Goal: Information Seeking & Learning: Learn about a topic

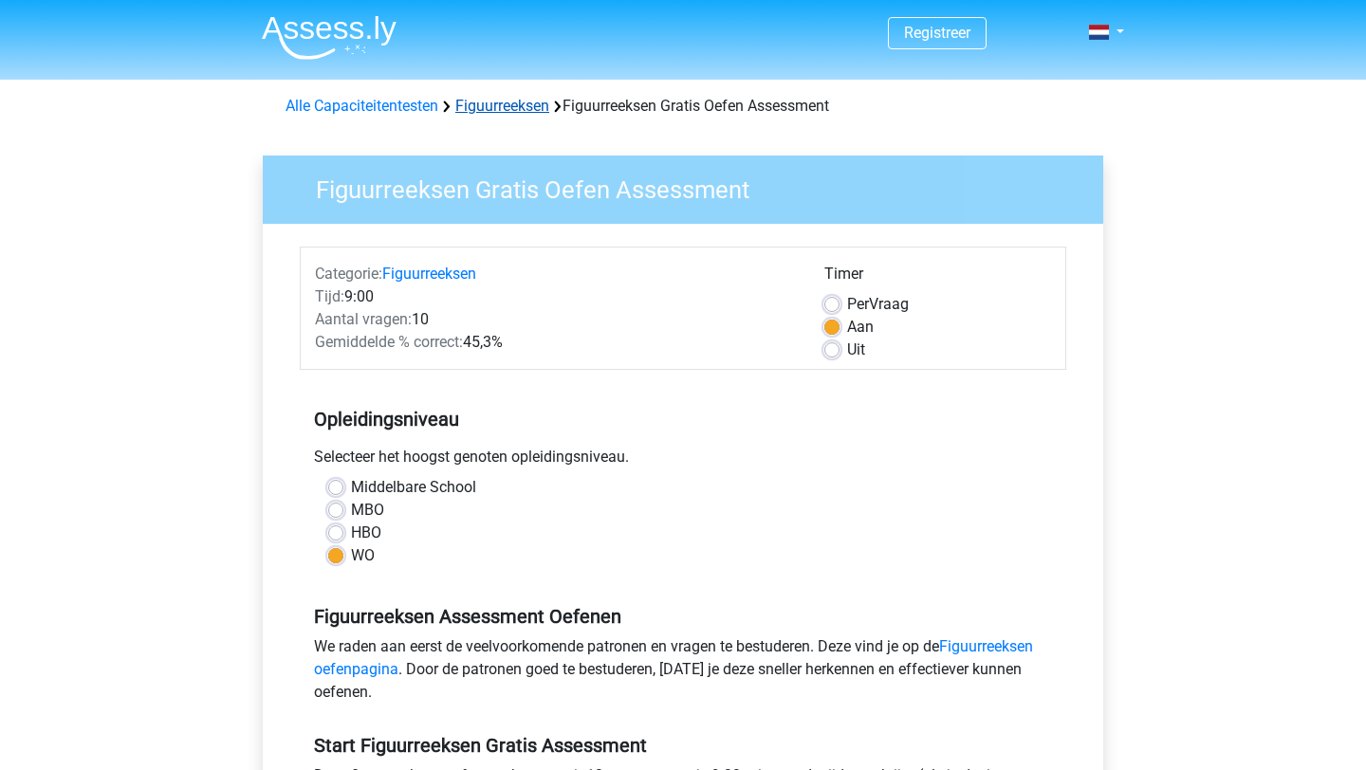
click at [506, 109] on link "Figuurreeksen" at bounding box center [502, 106] width 94 height 18
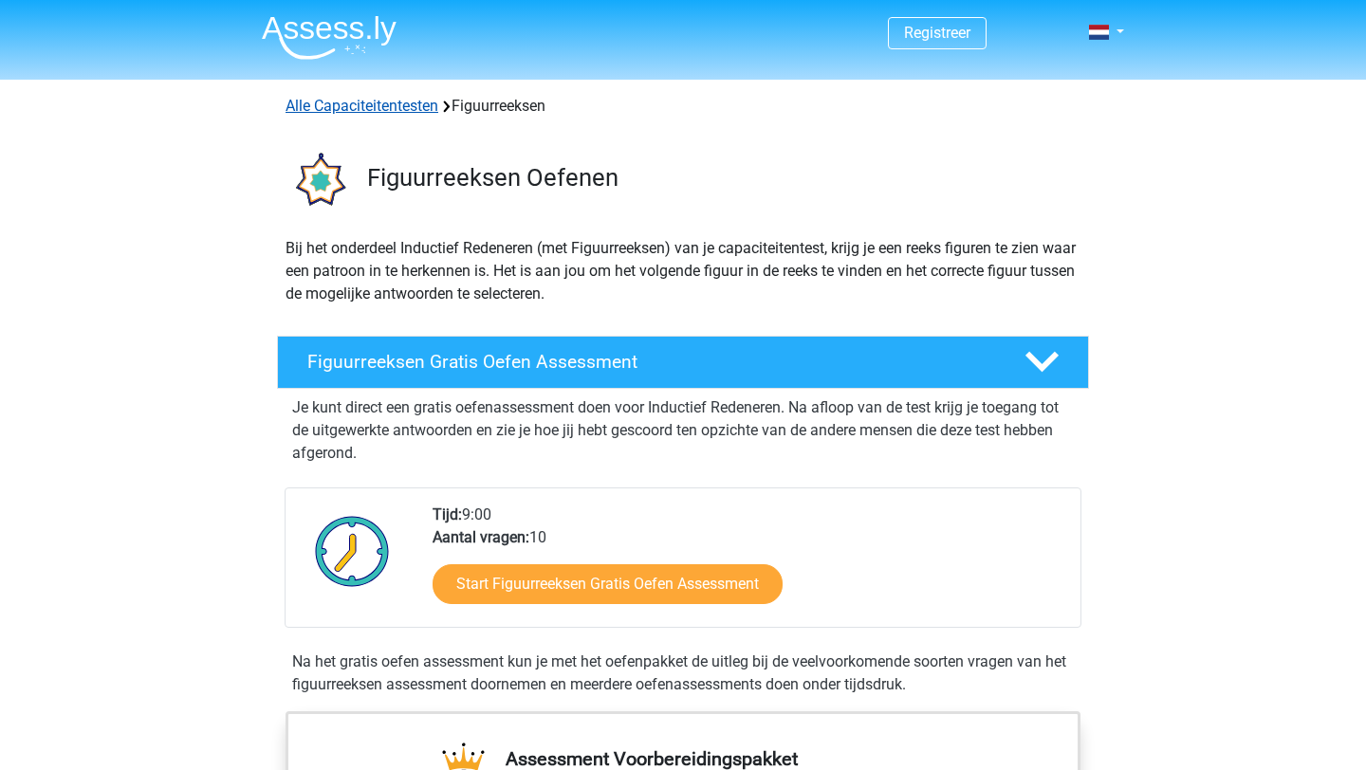
click at [412, 111] on link "Alle Capaciteitentesten" at bounding box center [362, 106] width 153 height 18
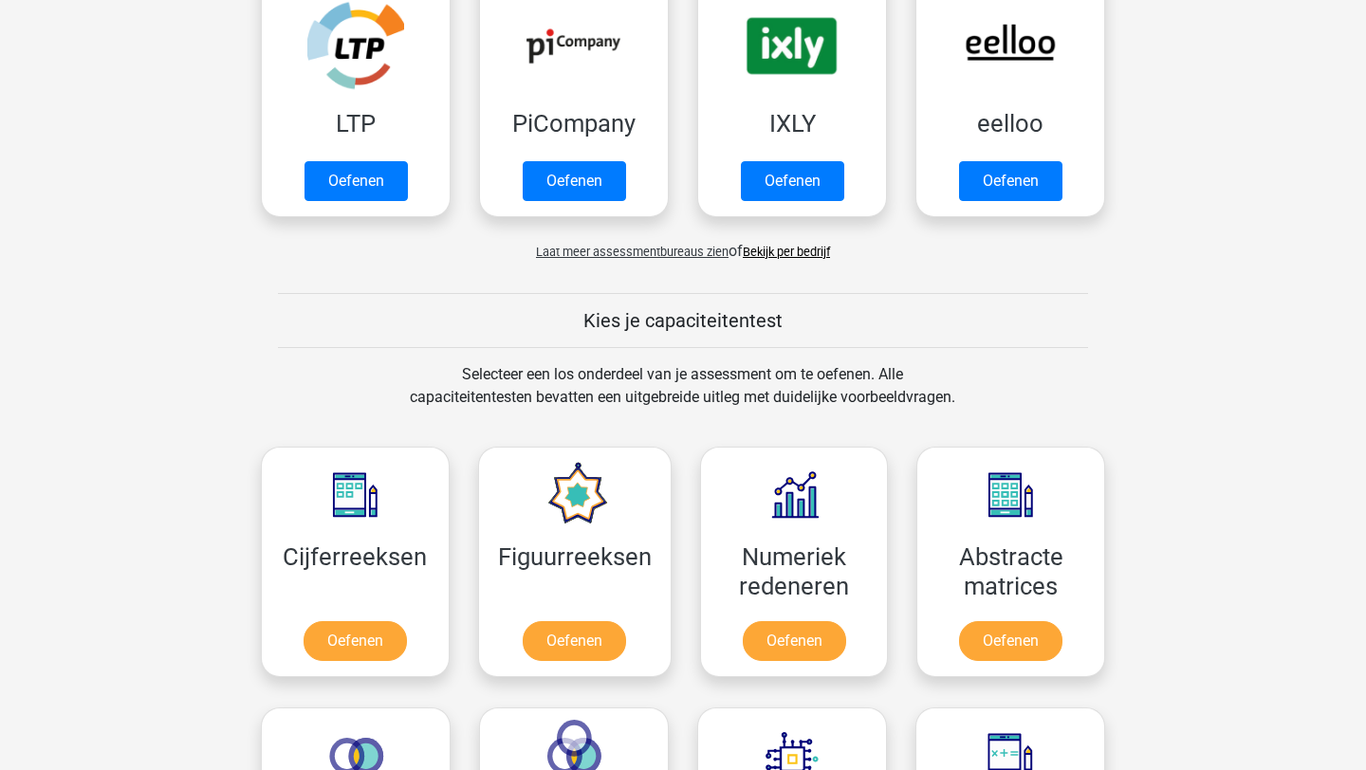
scroll to position [632, 0]
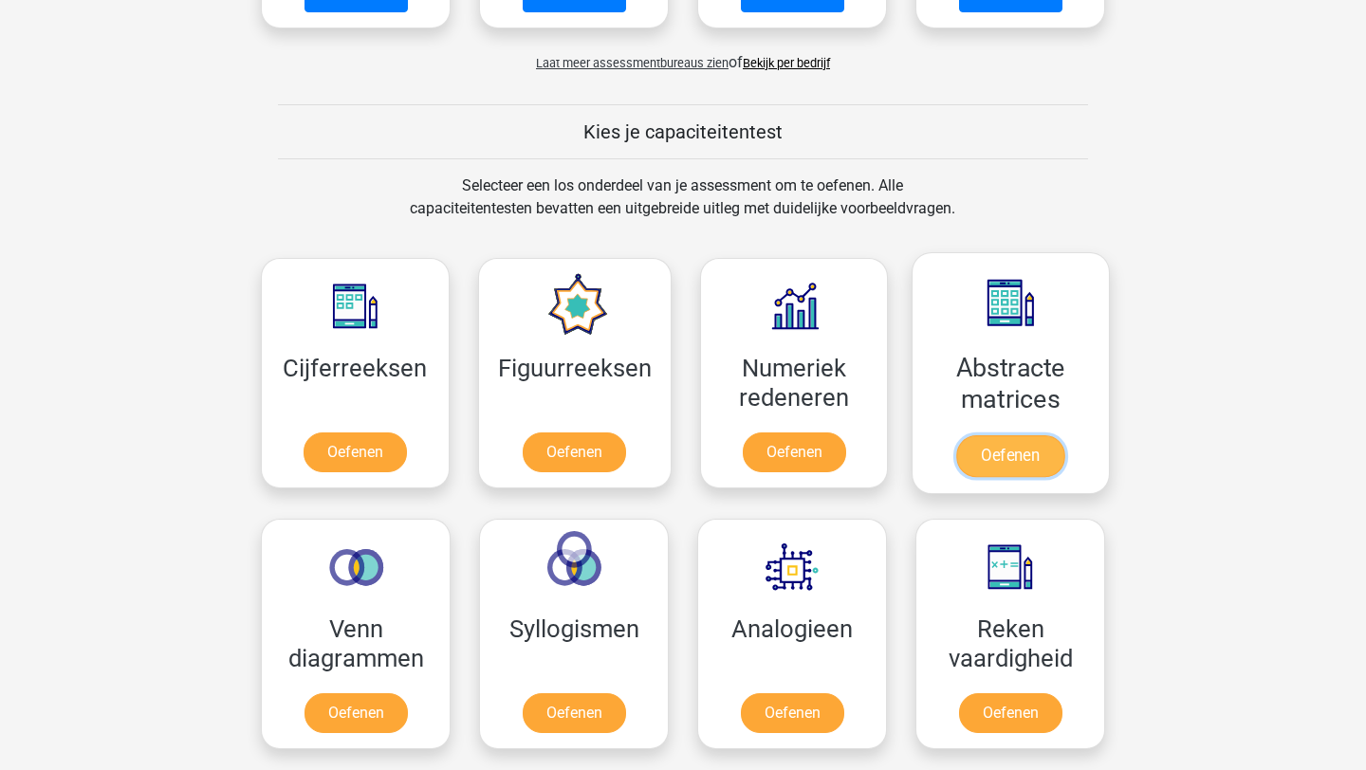
click at [991, 466] on link "Oefenen" at bounding box center [1010, 456] width 108 height 42
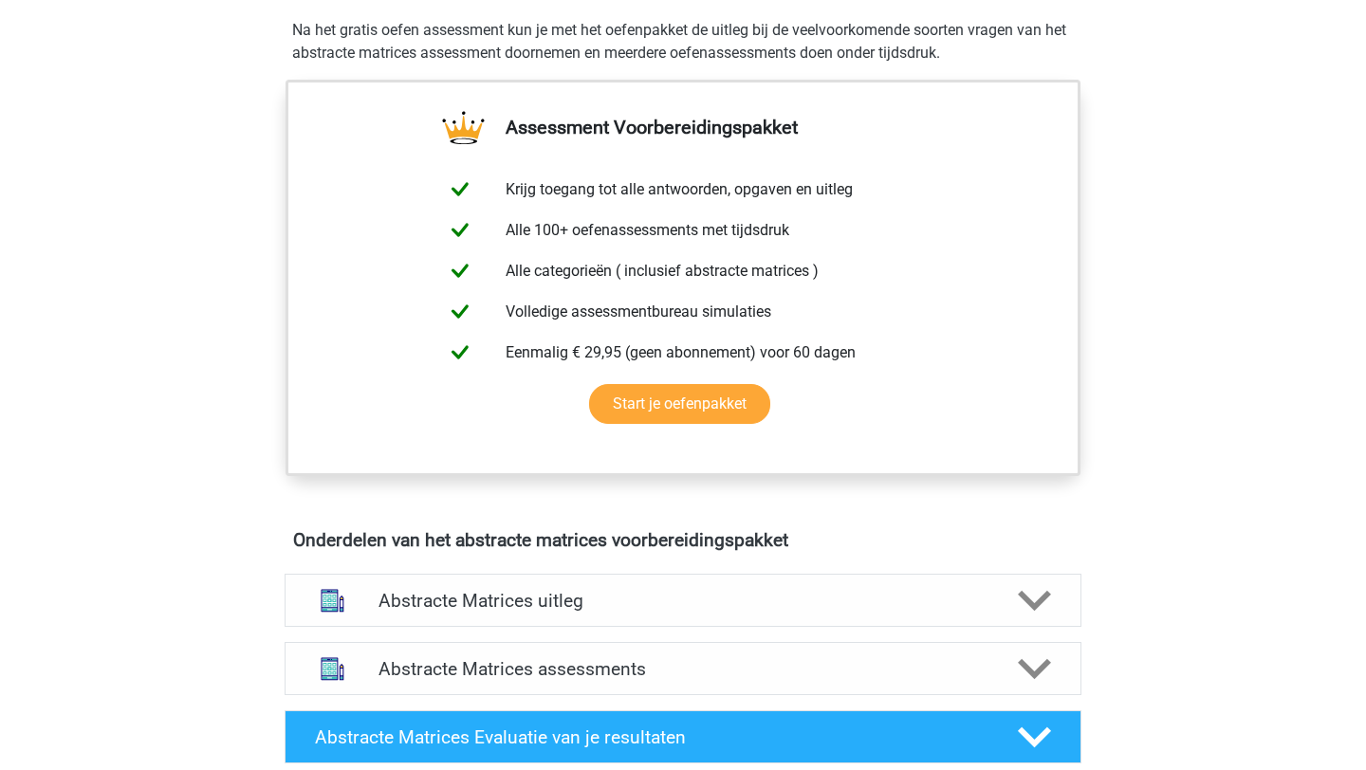
scroll to position [839, 0]
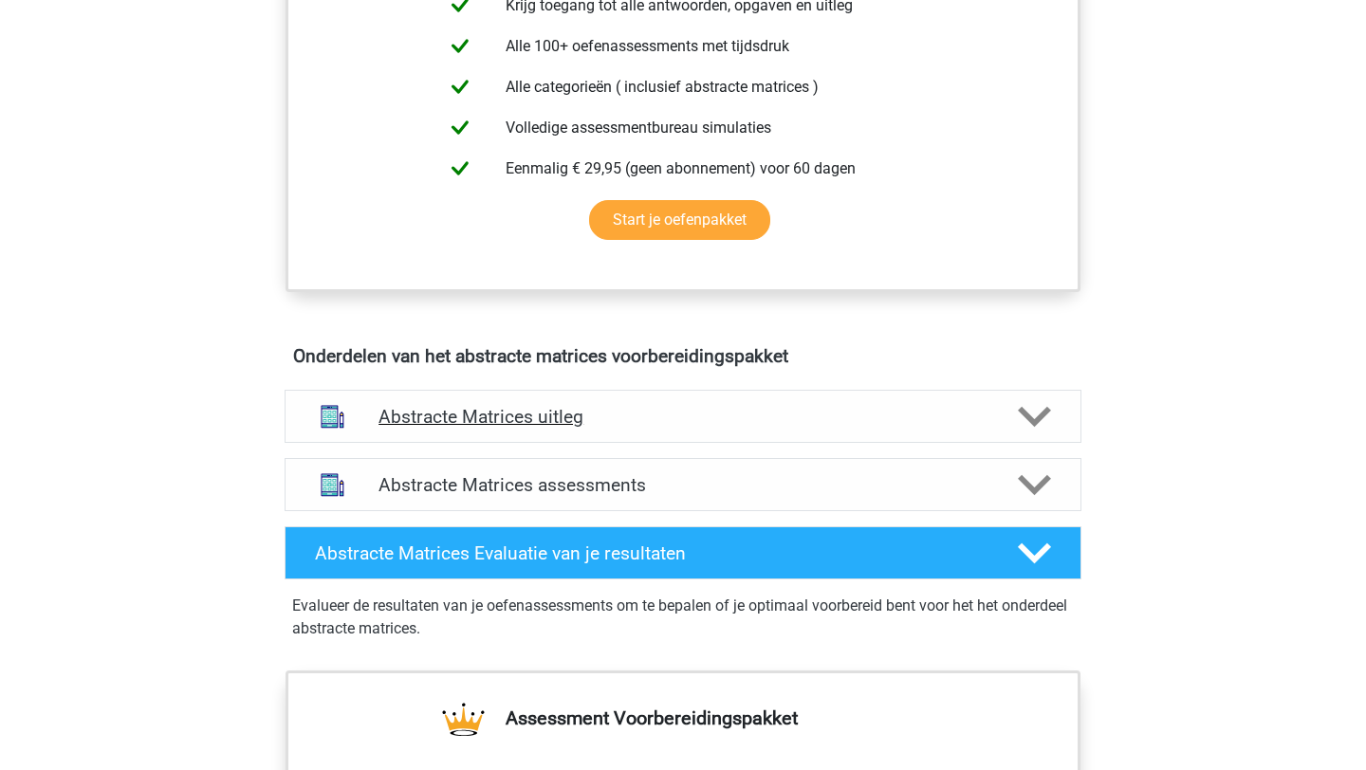
click at [751, 406] on h4 "Abstracte Matrices uitleg" at bounding box center [683, 417] width 609 height 22
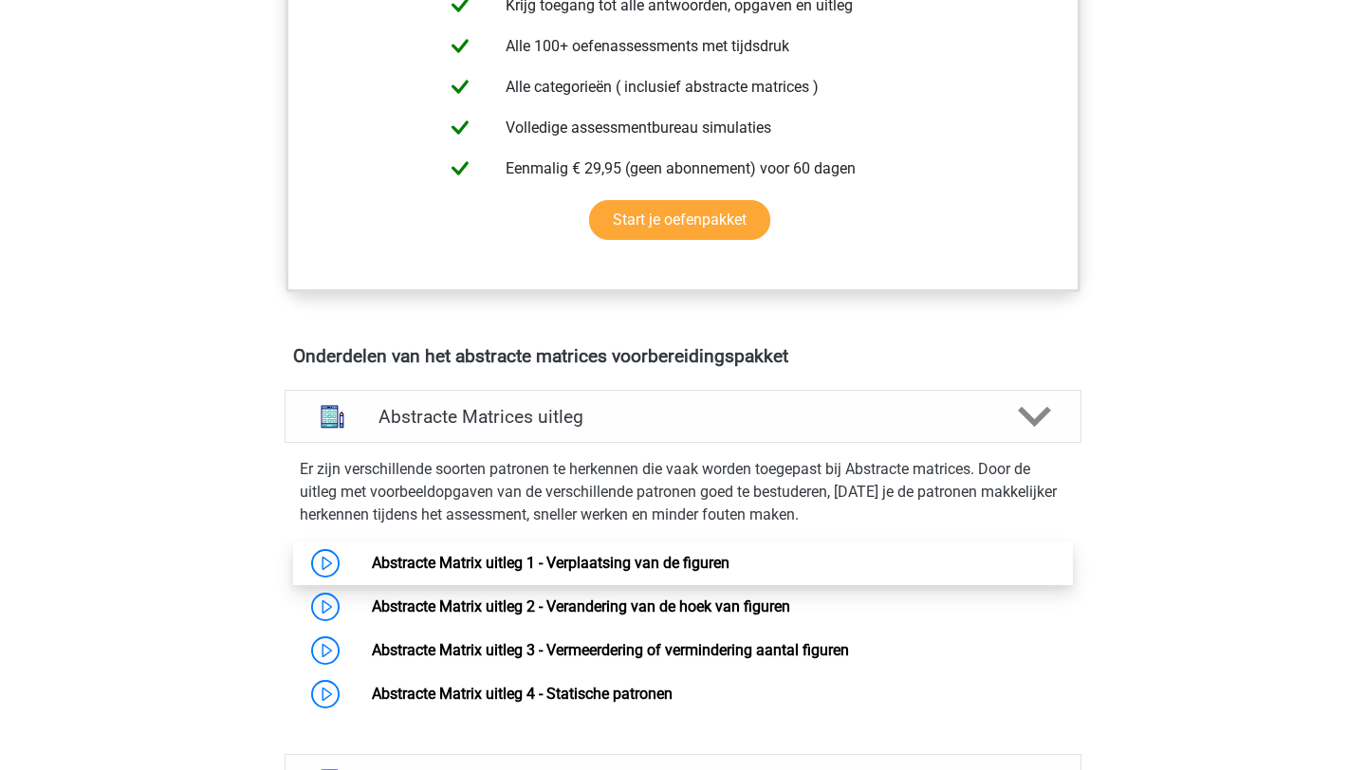
click at [643, 559] on link "Abstracte Matrix uitleg 1 - Verplaatsing van de figuren" at bounding box center [551, 563] width 358 height 18
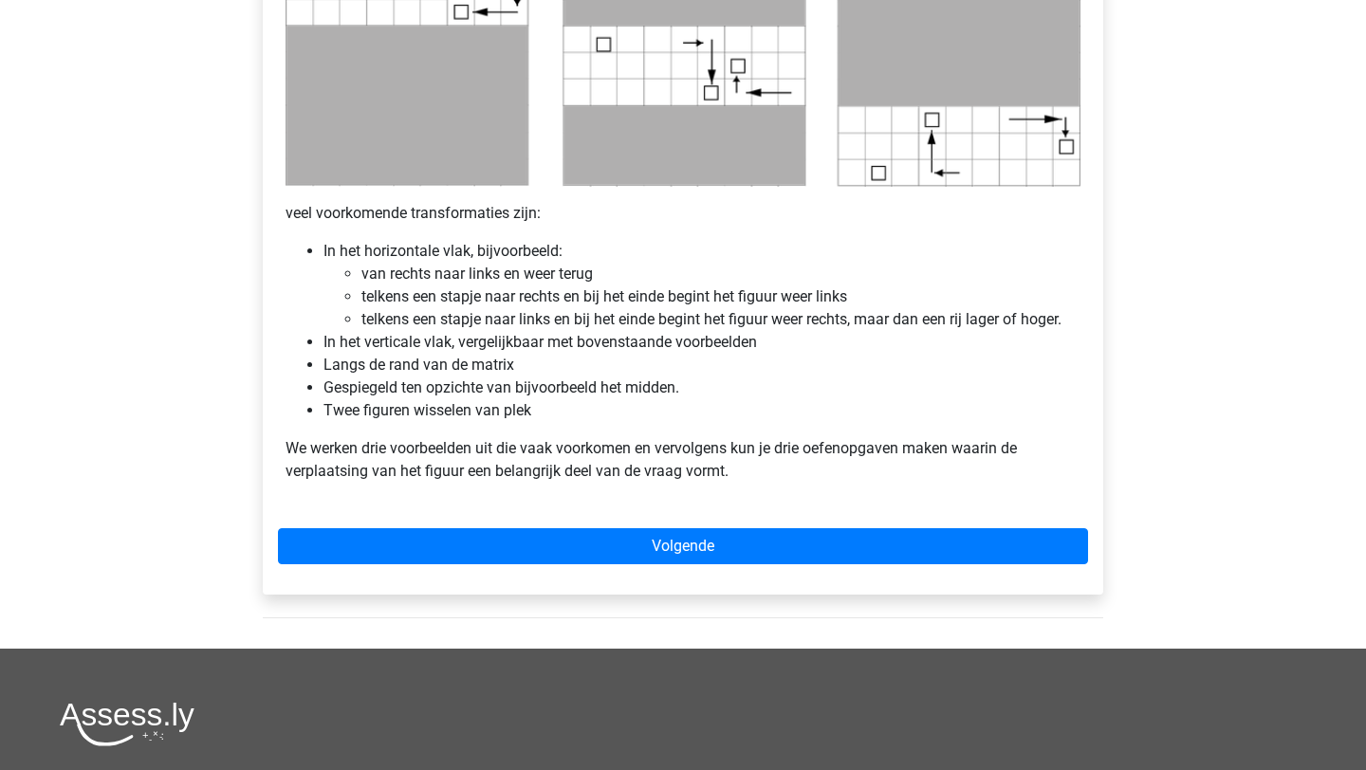
scroll to position [1069, 0]
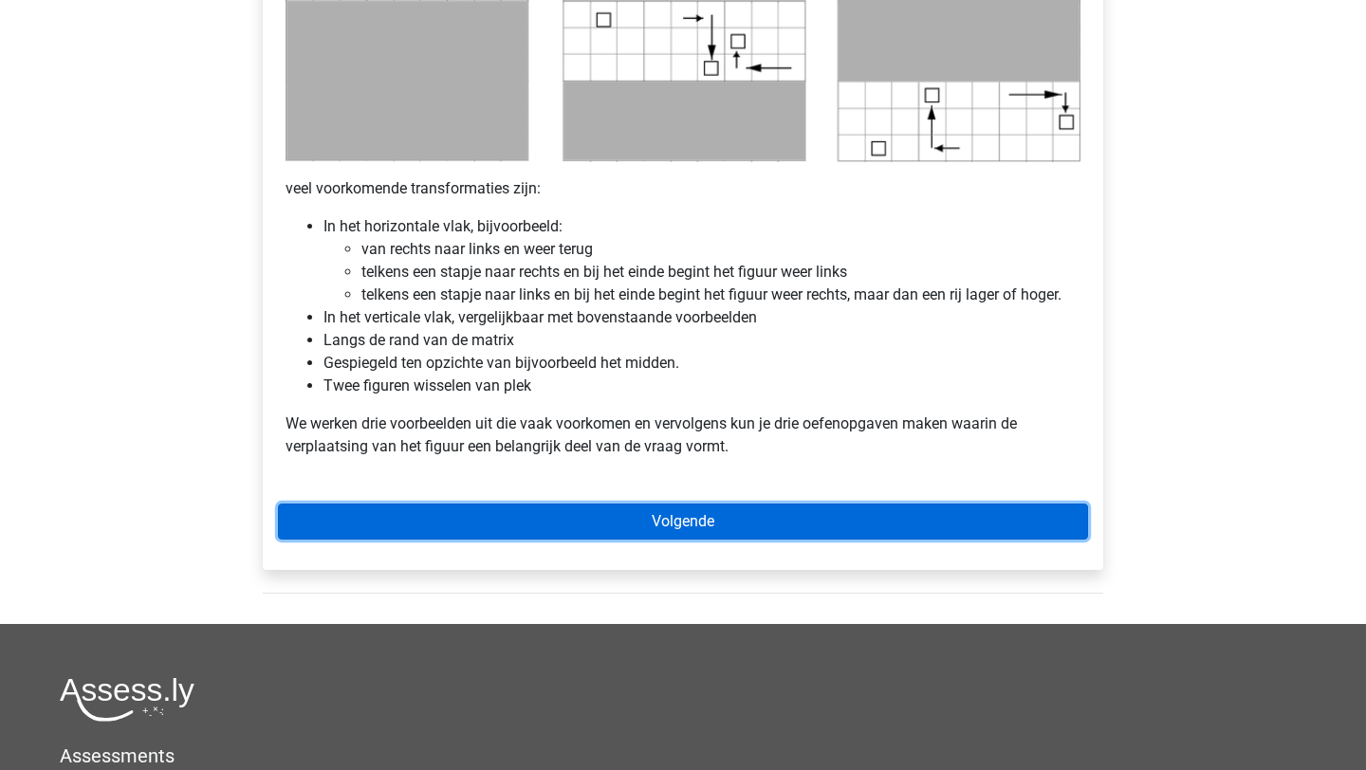
click at [382, 516] on link "Volgende" at bounding box center [683, 522] width 810 height 36
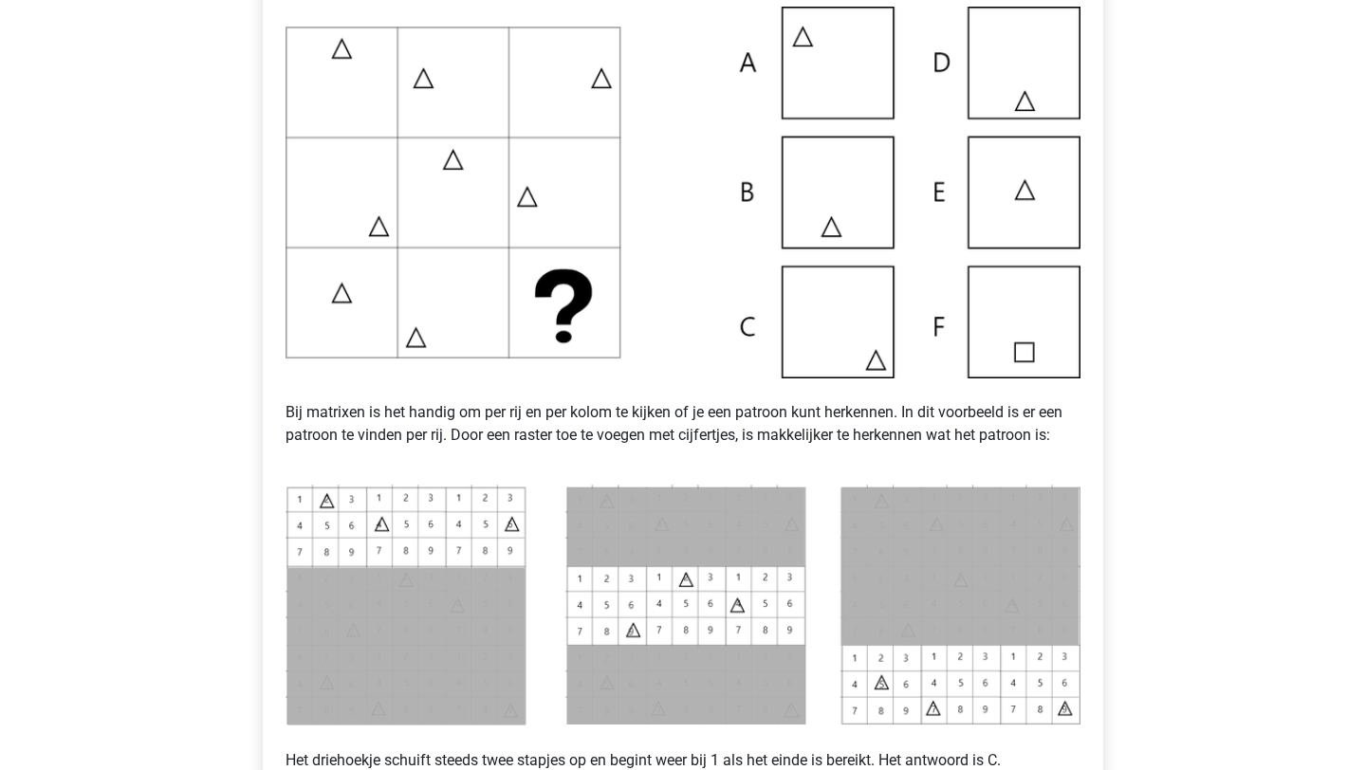
scroll to position [729, 0]
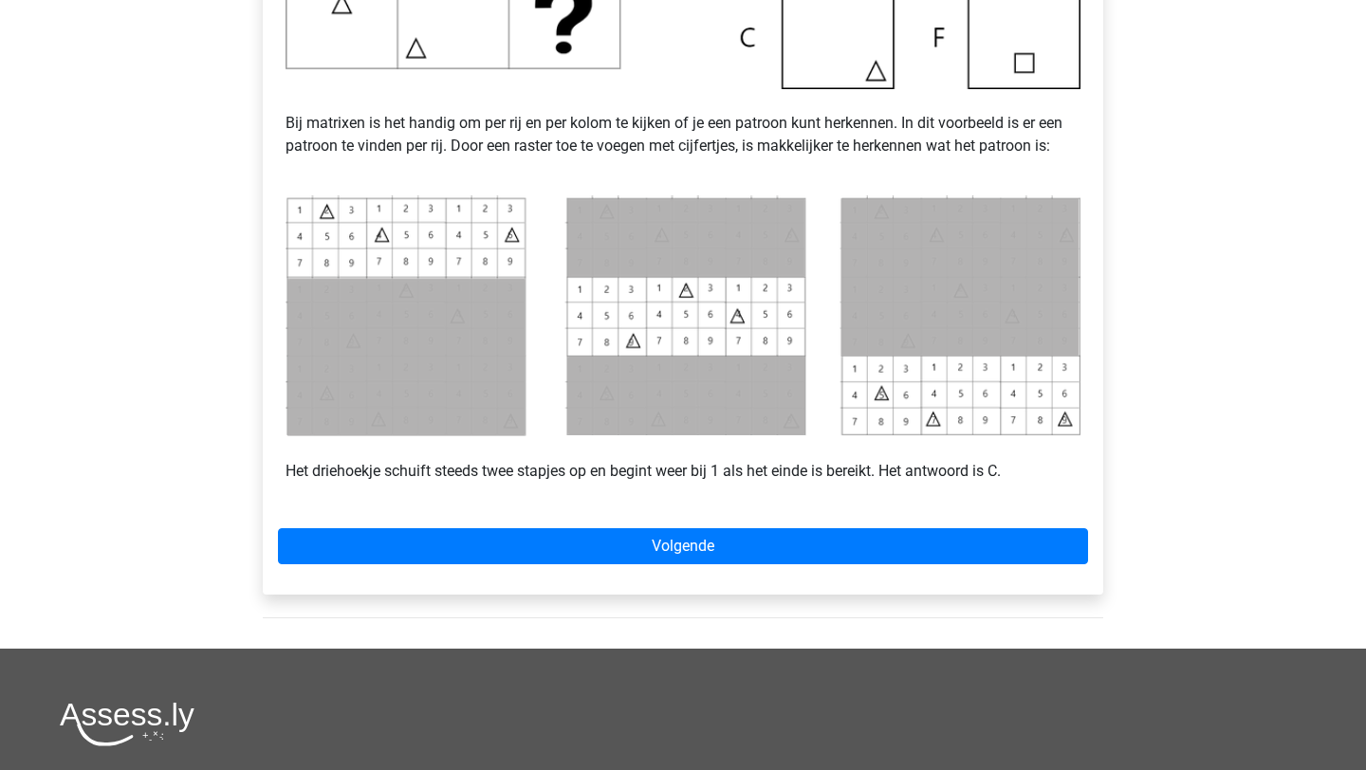
click at [486, 565] on div "Voorbeeld 1 Bij matrixen is het handig om per rij en per kolom te kijken of je …" at bounding box center [683, 118] width 841 height 951
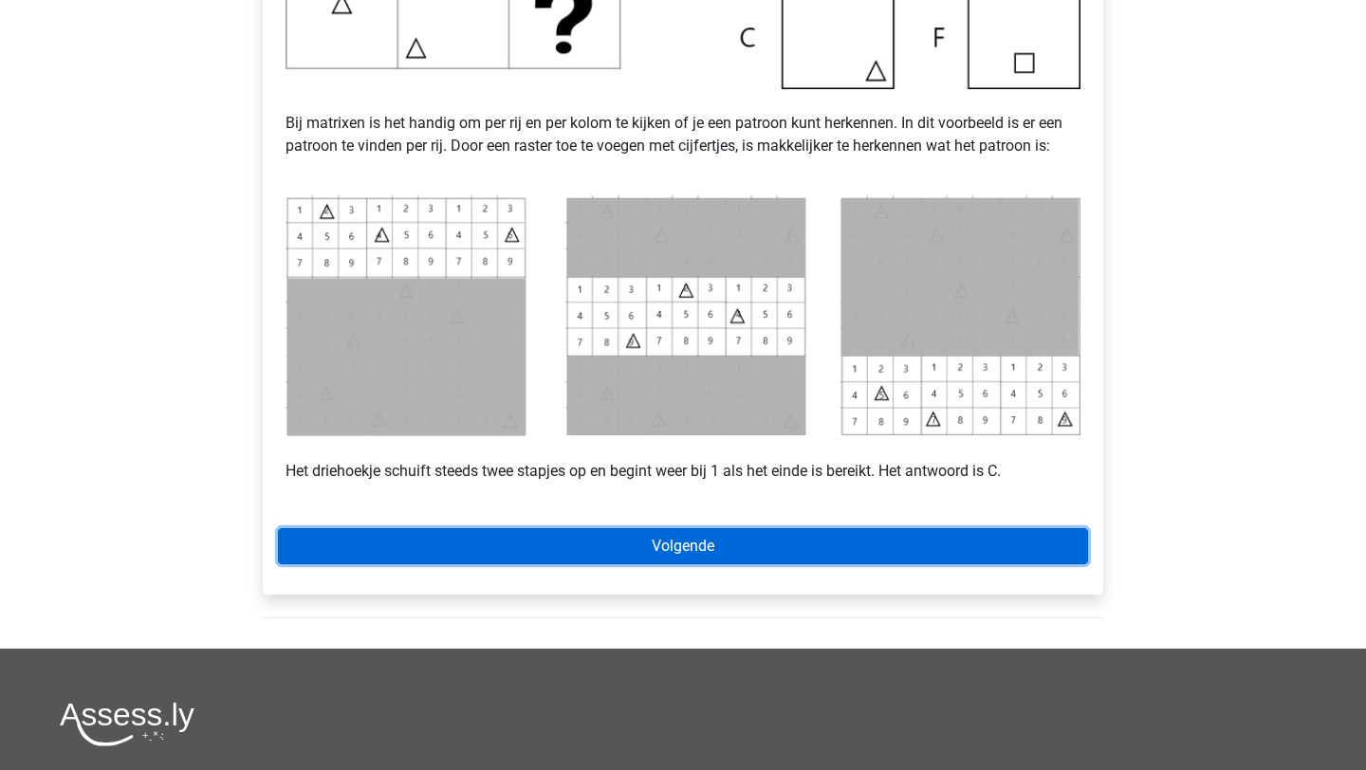
click at [512, 551] on link "Volgende" at bounding box center [683, 546] width 810 height 36
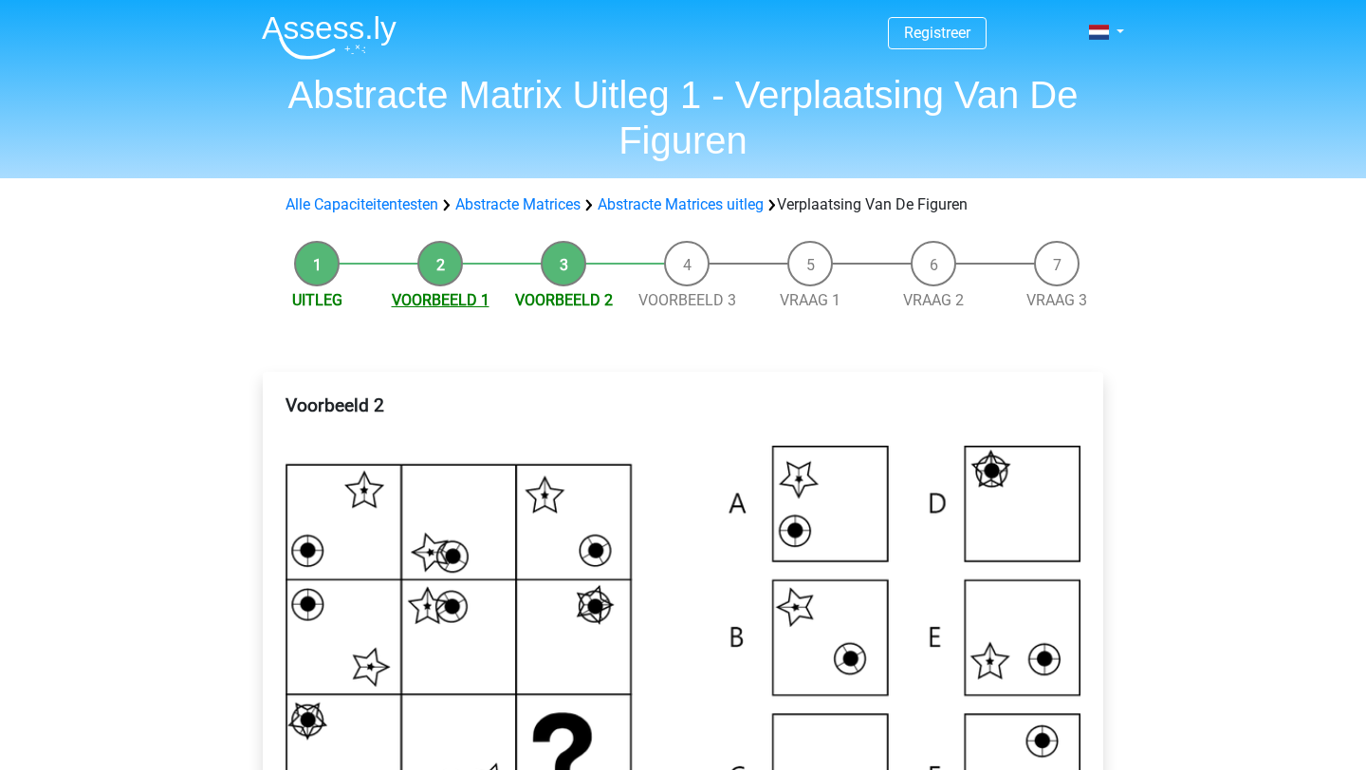
click at [457, 294] on link "Voorbeeld 1" at bounding box center [441, 300] width 98 height 18
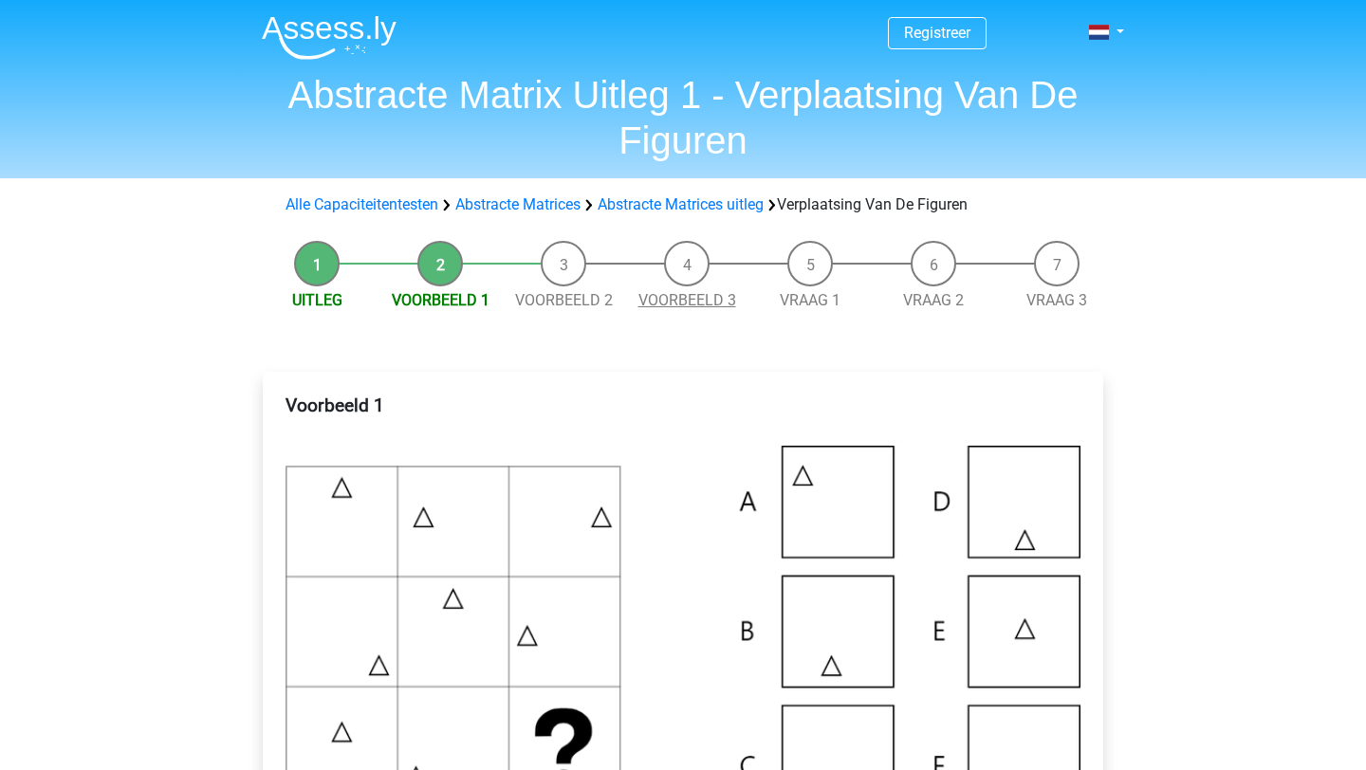
click at [691, 304] on link "Voorbeeld 3" at bounding box center [687, 300] width 98 height 18
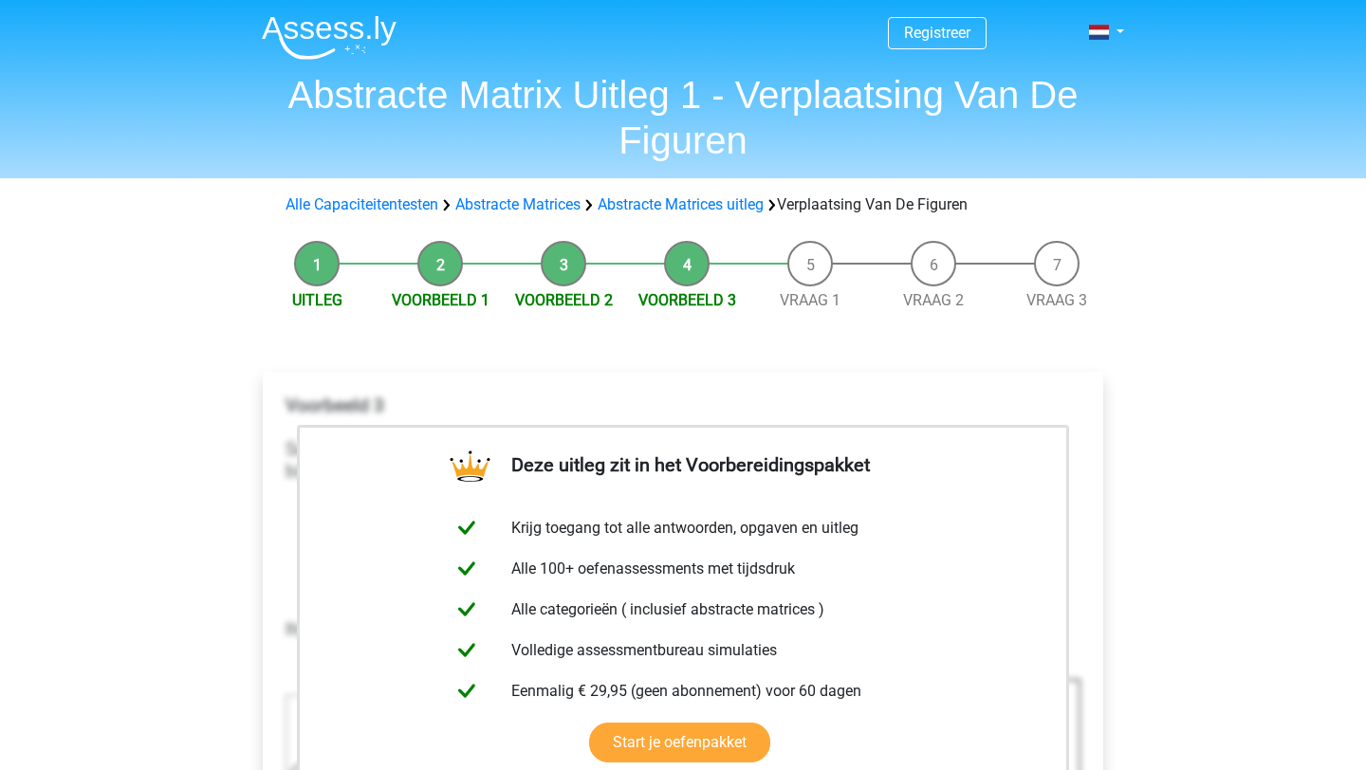
click at [594, 318] on div "Uitleg Voorbeeld 1 Voorbeeld 2 Voorbeeld 3 Vraag 1 Vraag 2 Vraag 3 Deze uitleg …" at bounding box center [682, 769] width 901 height 1077
click at [577, 295] on link "Voorbeeld 2" at bounding box center [564, 300] width 98 height 18
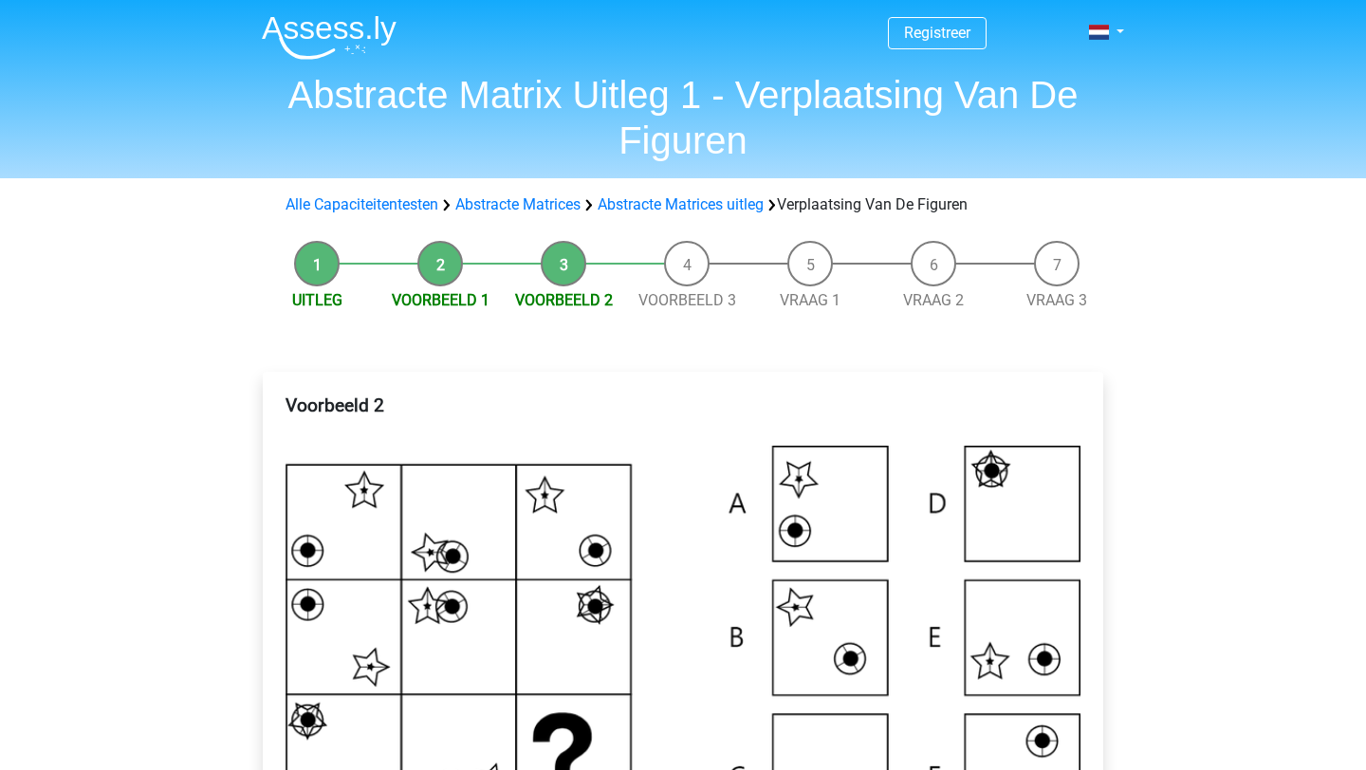
scroll to position [34, 0]
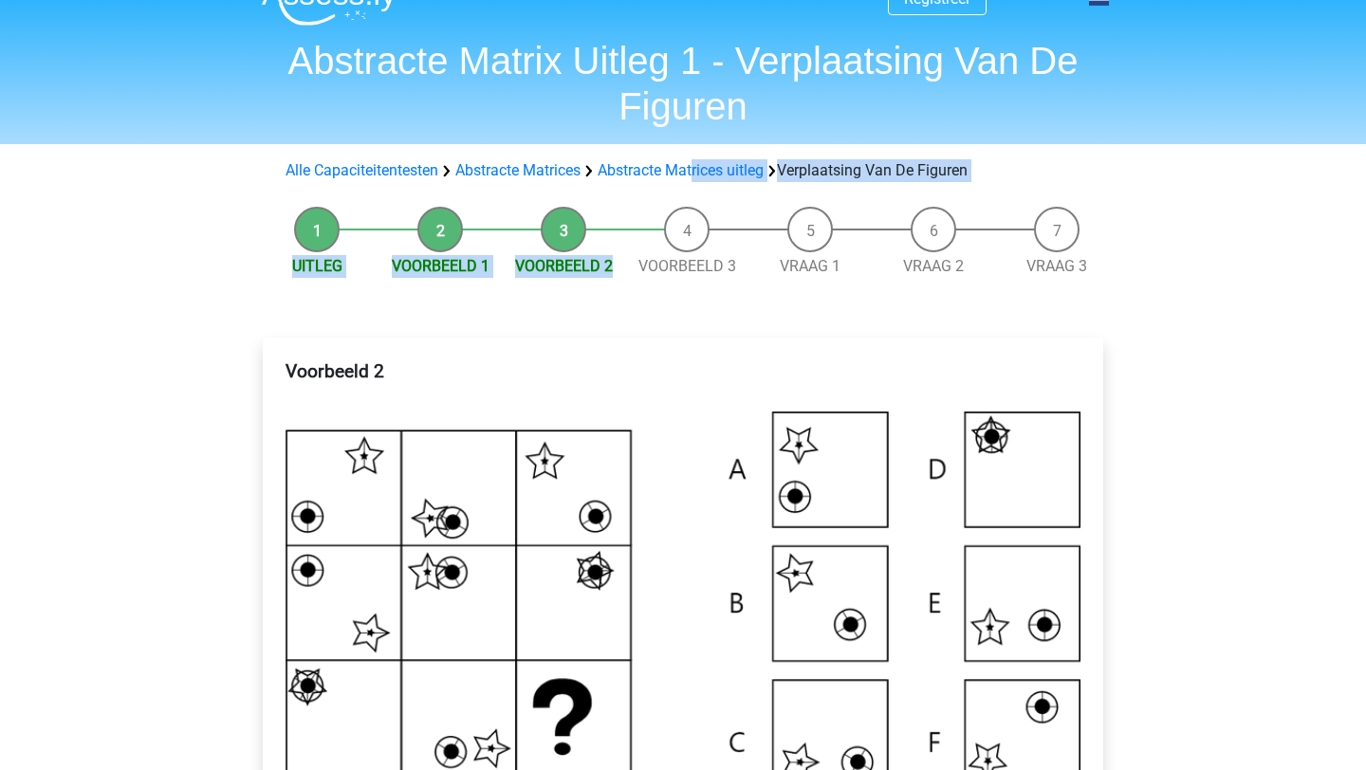
drag, startPoint x: 698, startPoint y: 246, endPoint x: 700, endPoint y: 181, distance: 64.5
click at [546, 169] on link "Abstracte Matrices" at bounding box center [517, 170] width 125 height 18
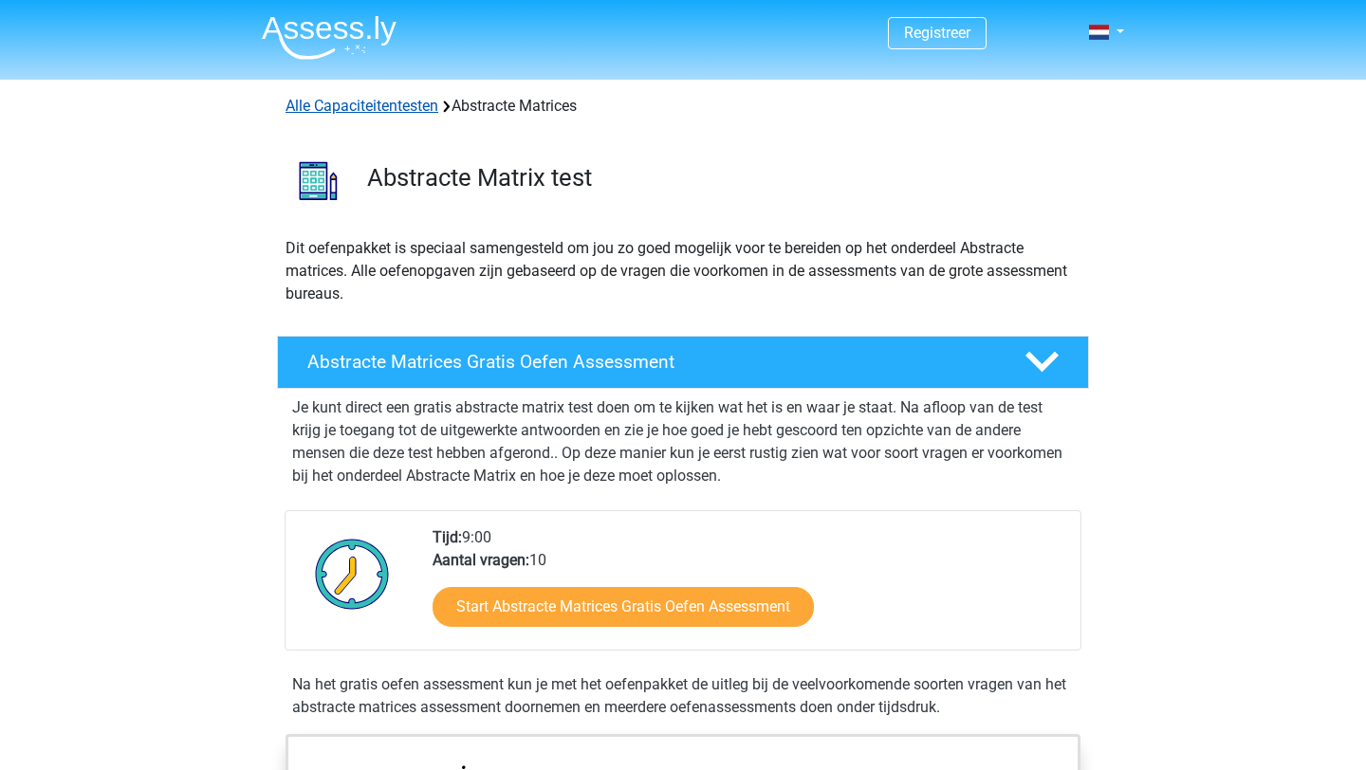
click at [396, 109] on link "Alle Capaciteitentesten" at bounding box center [362, 106] width 153 height 18
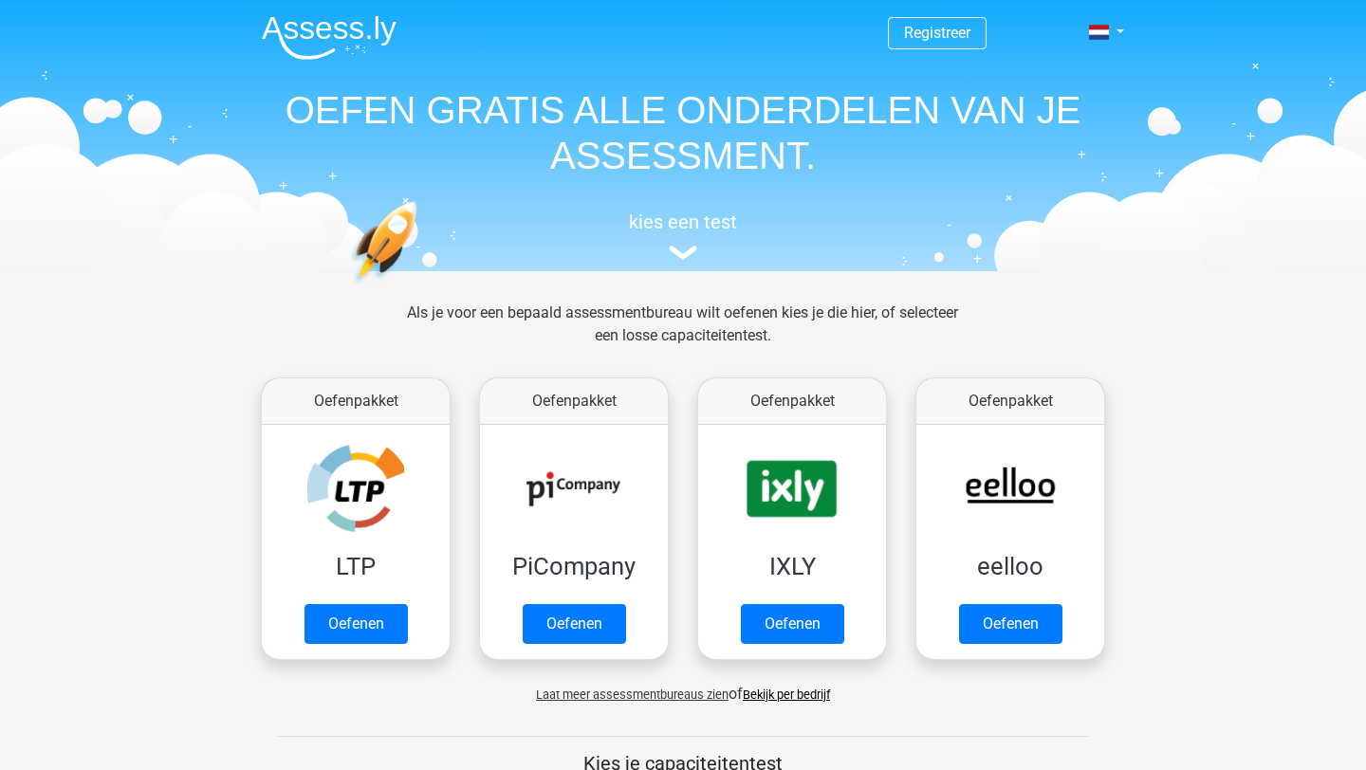
scroll to position [806, 0]
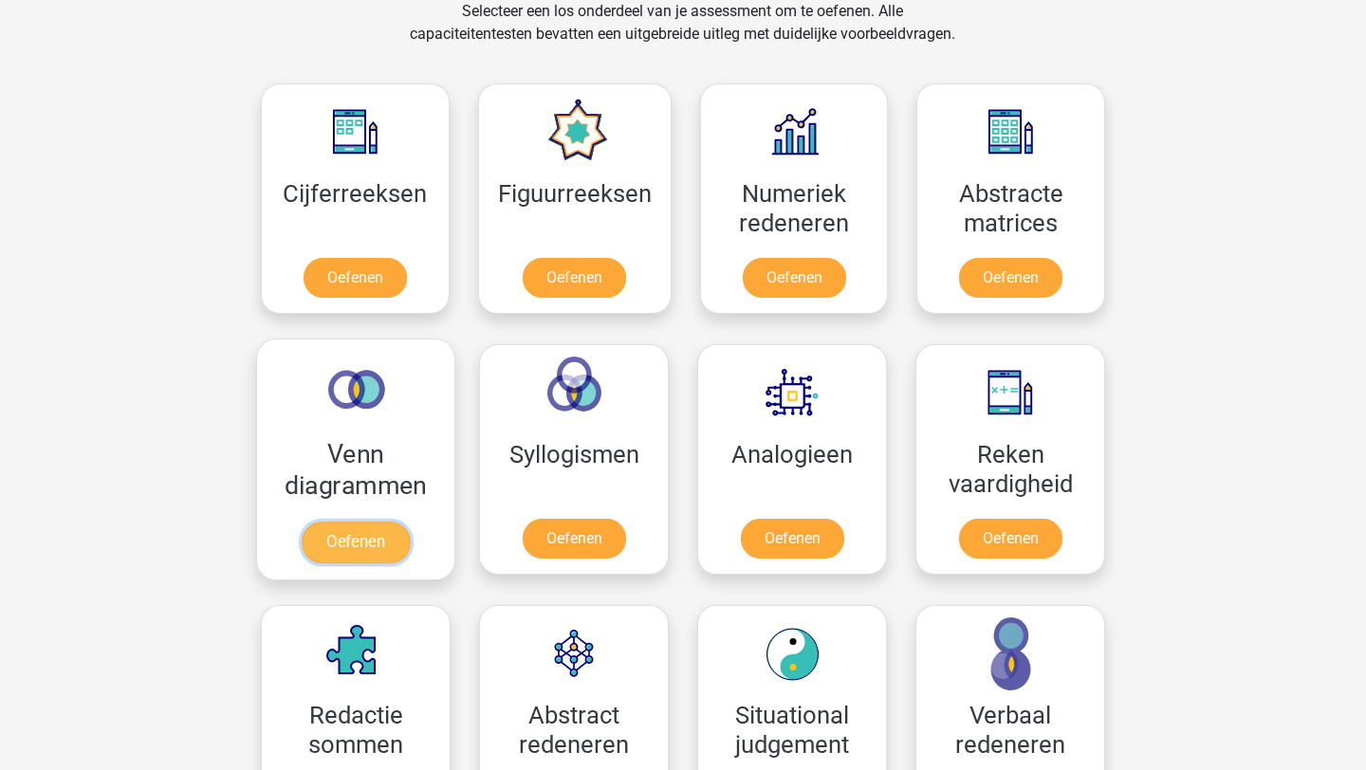
click at [372, 540] on link "Oefenen" at bounding box center [356, 543] width 108 height 42
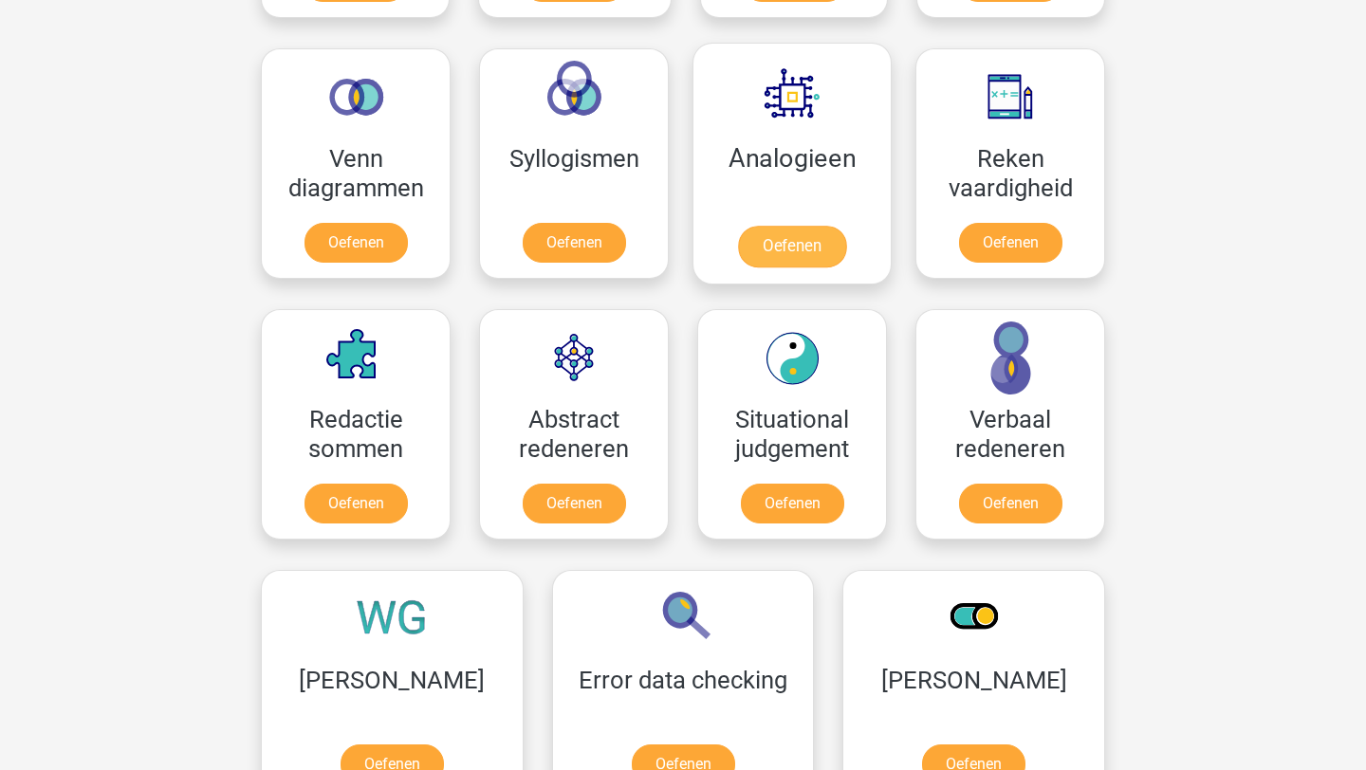
scroll to position [1115, 0]
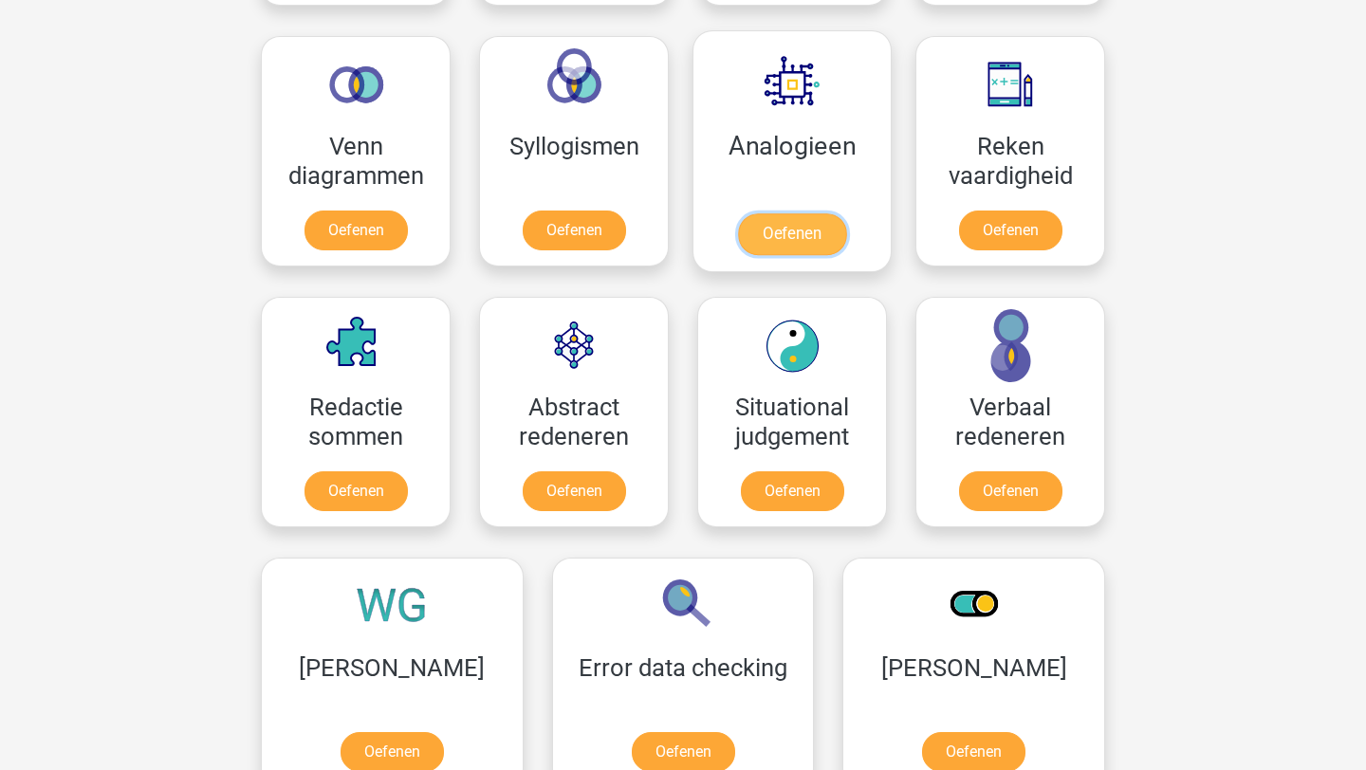
click at [769, 228] on link "Oefenen" at bounding box center [792, 234] width 108 height 42
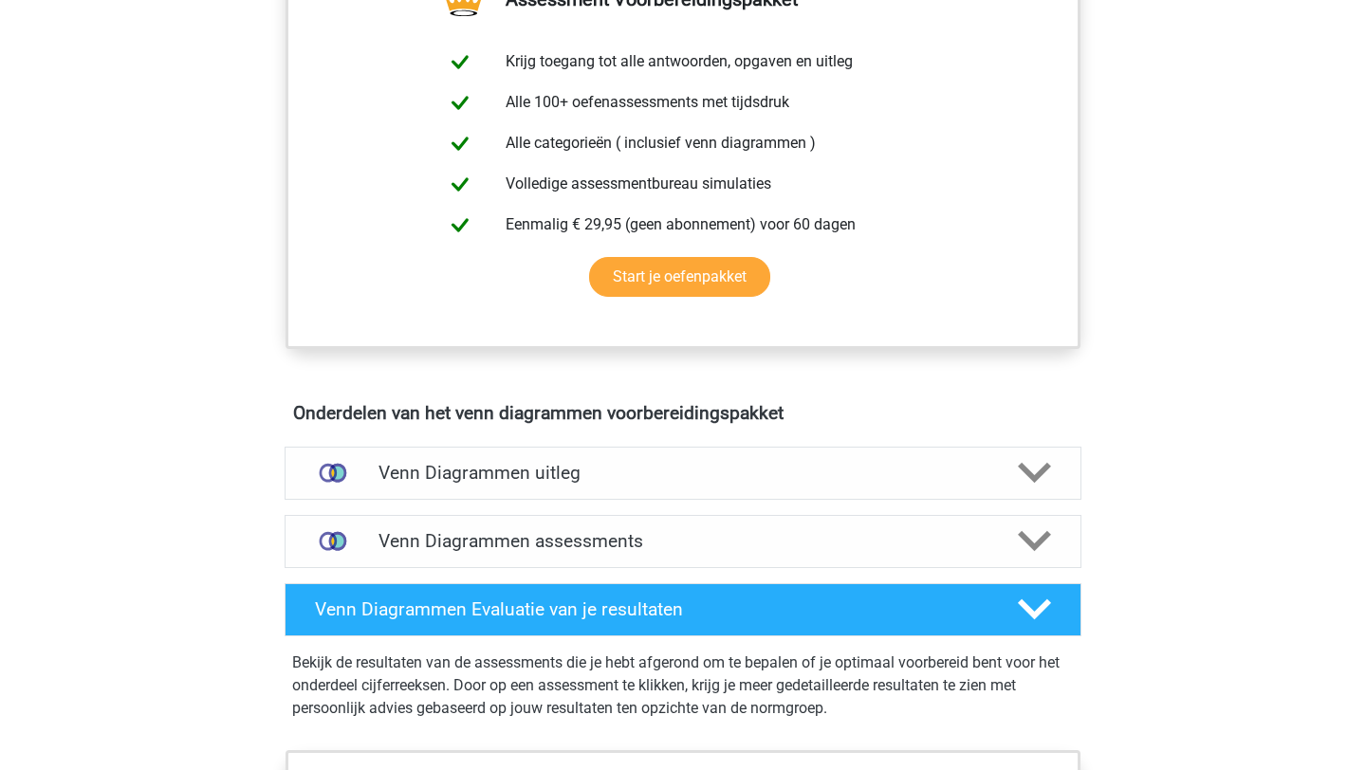
scroll to position [763, 0]
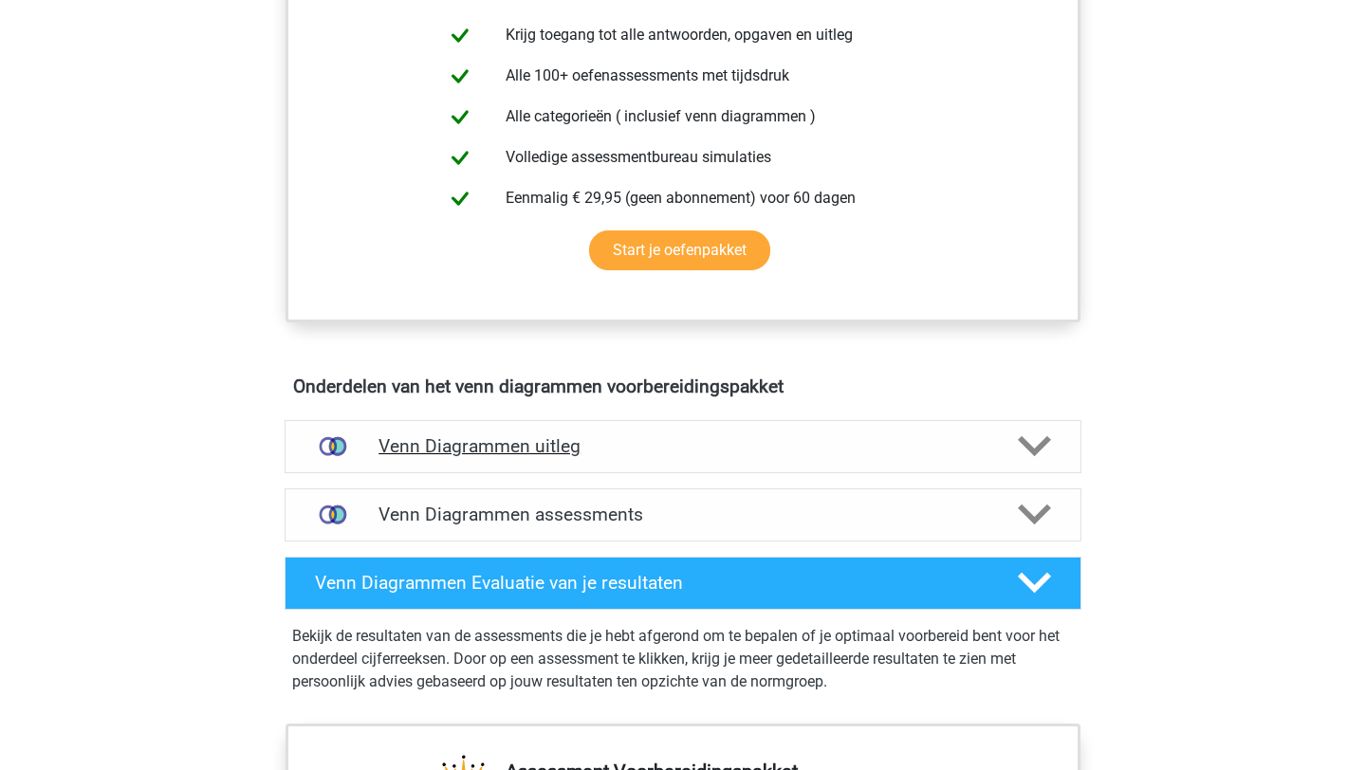
click at [503, 430] on div "Venn Diagrammen uitleg" at bounding box center [683, 446] width 797 height 53
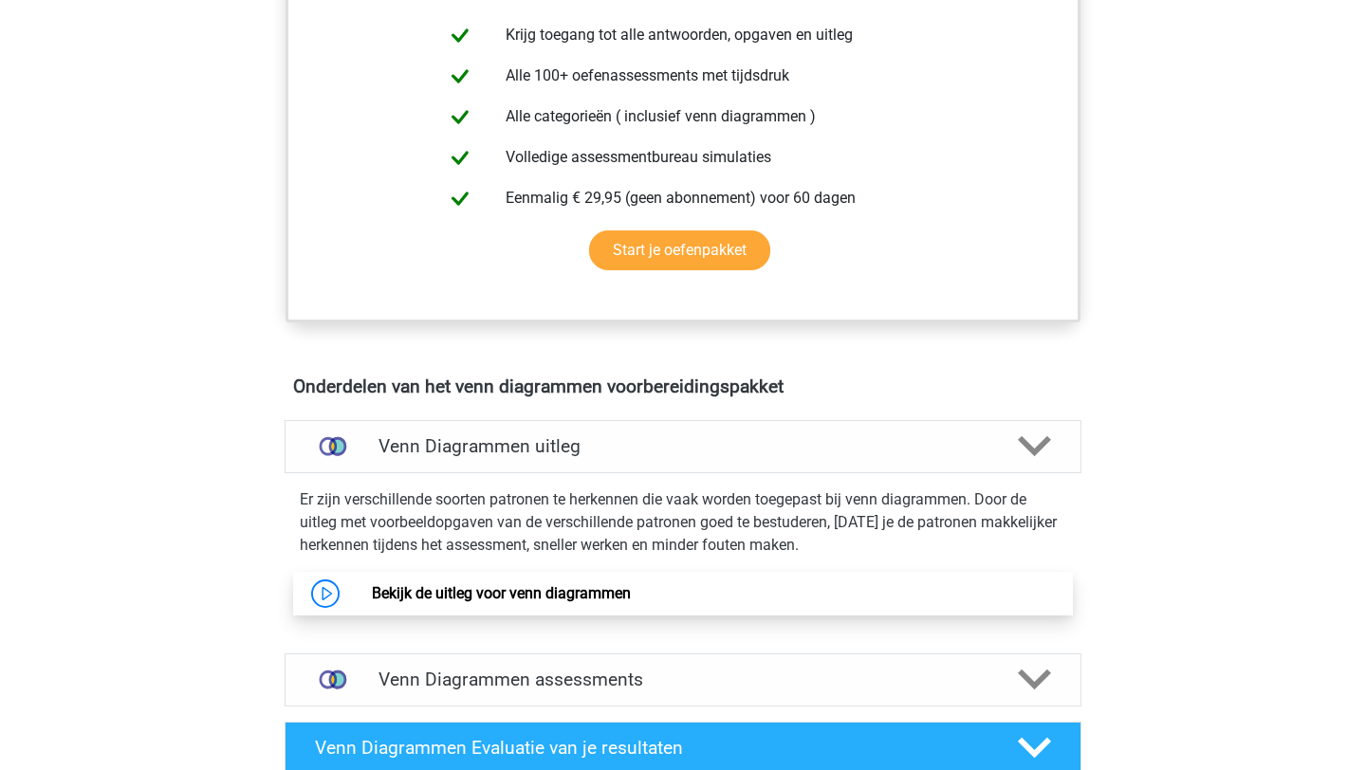
click at [491, 602] on link "Bekijk de uitleg voor venn diagrammen" at bounding box center [501, 593] width 259 height 18
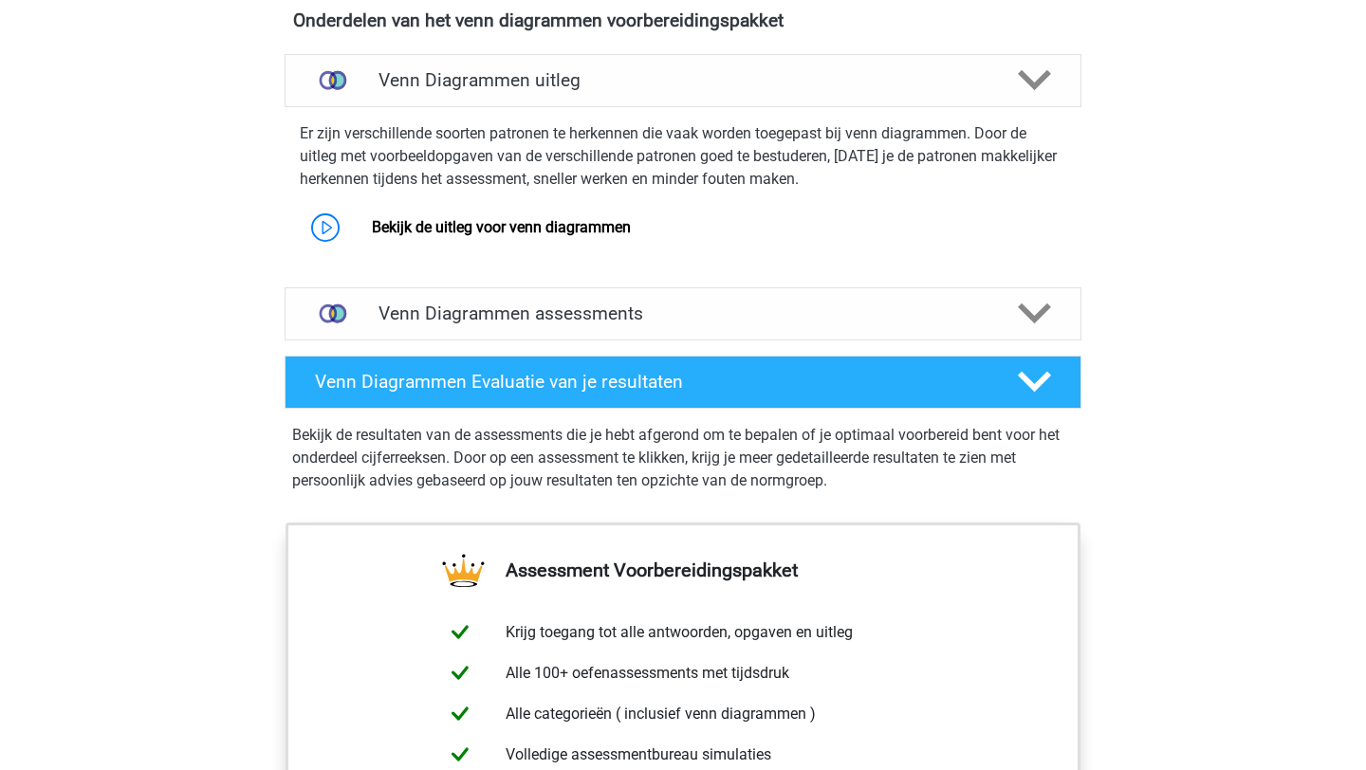
scroll to position [746, 0]
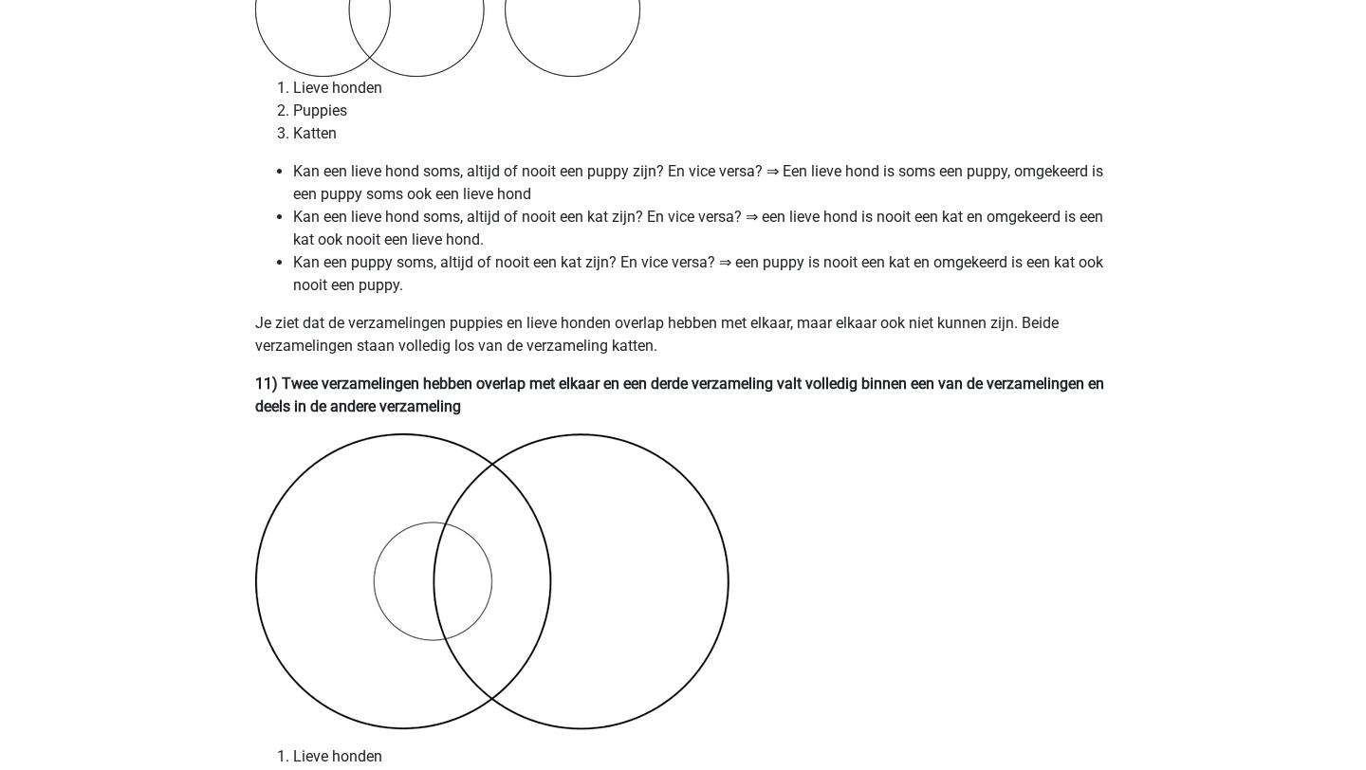
scroll to position [7473, 0]
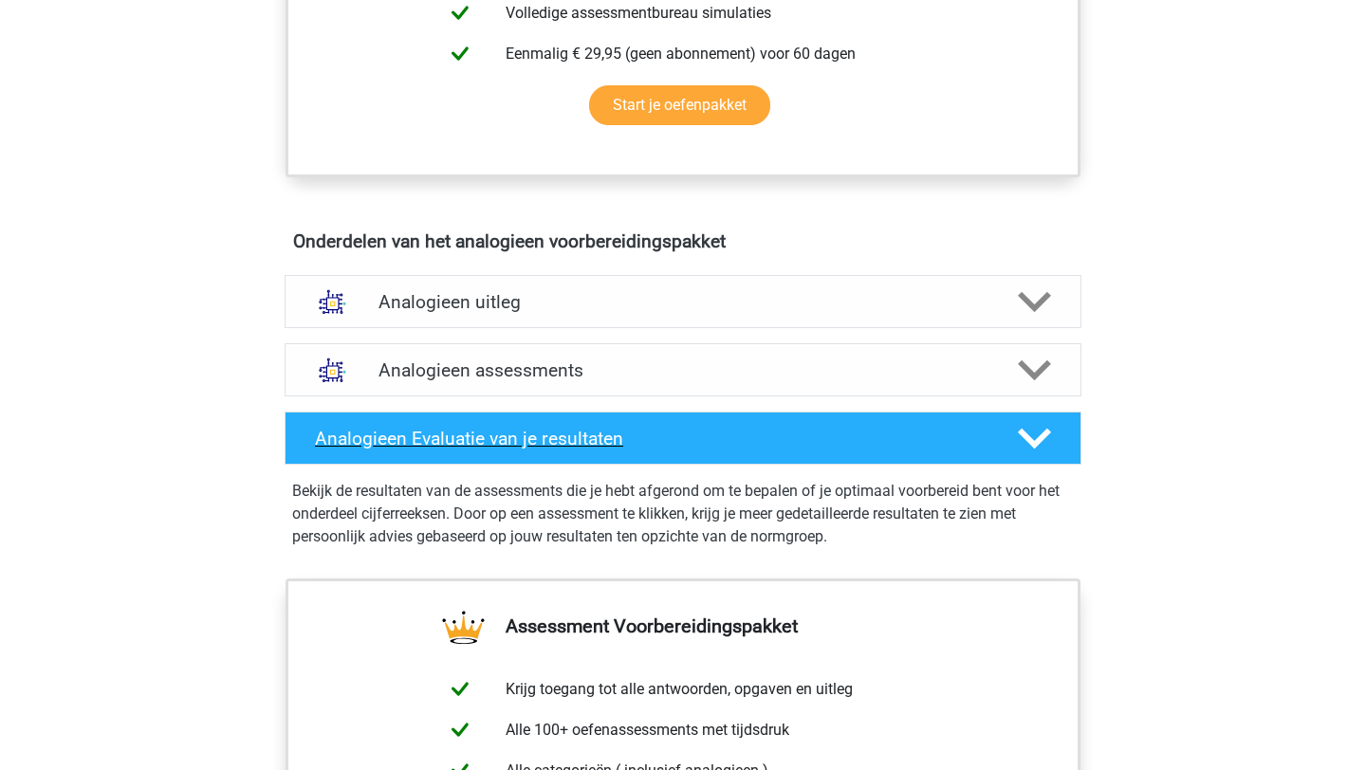
scroll to position [879, 0]
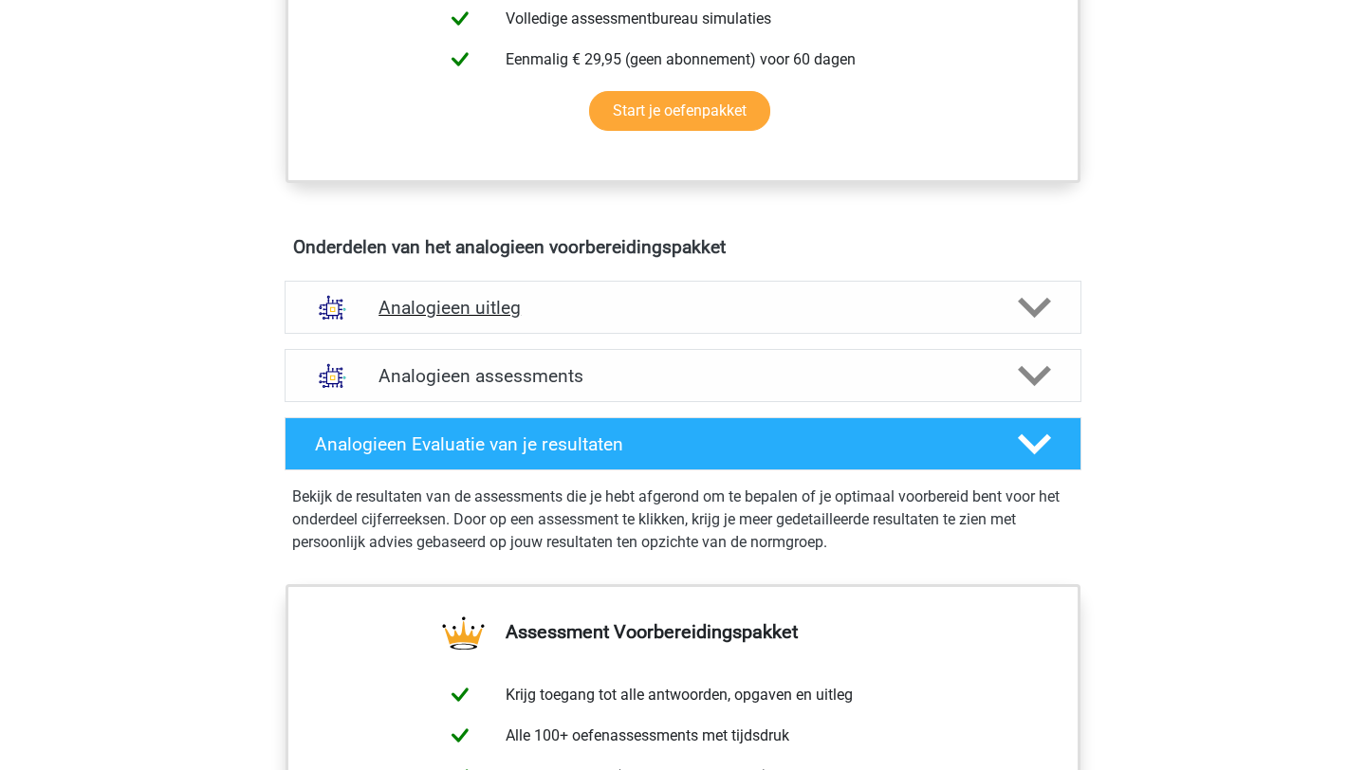
click at [622, 325] on div "Analogieen uitleg" at bounding box center [683, 307] width 797 height 53
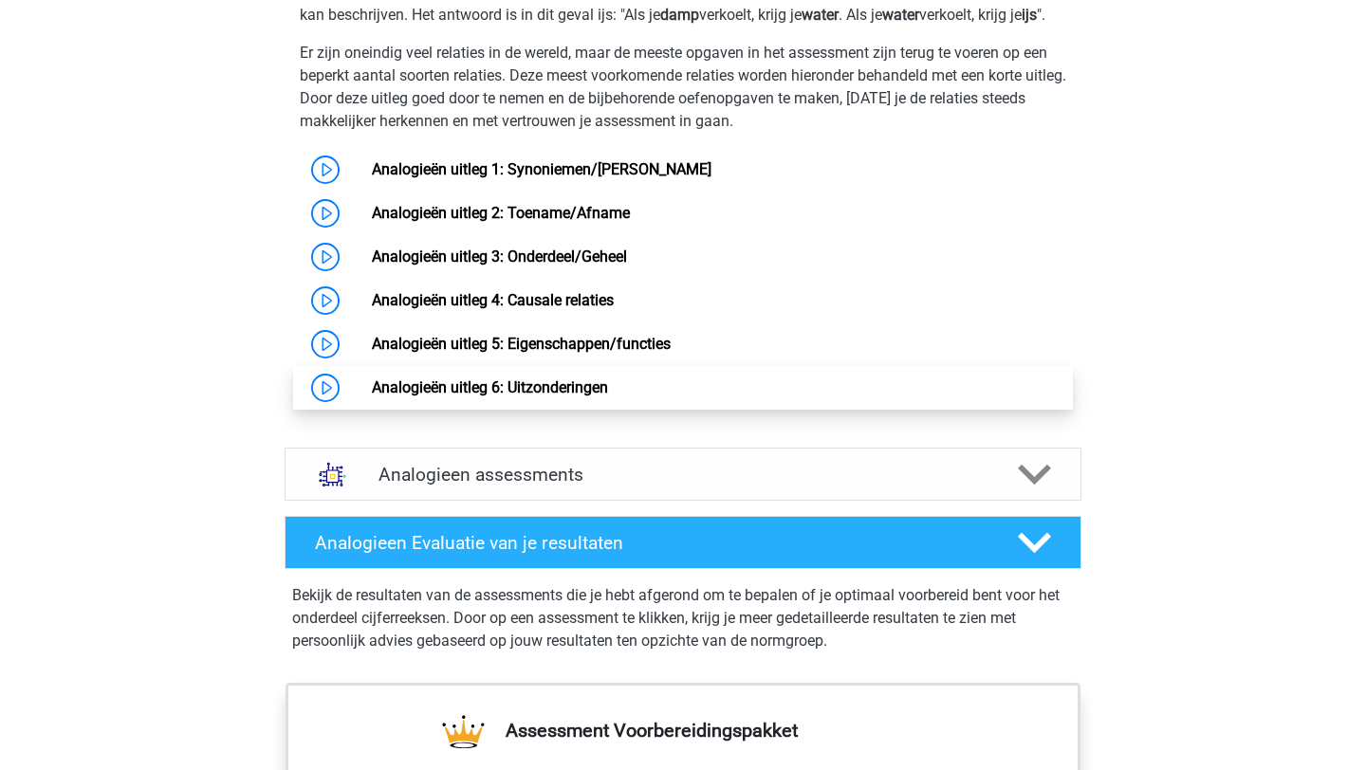
scroll to position [1253, 0]
